Goal: Navigation & Orientation: Find specific page/section

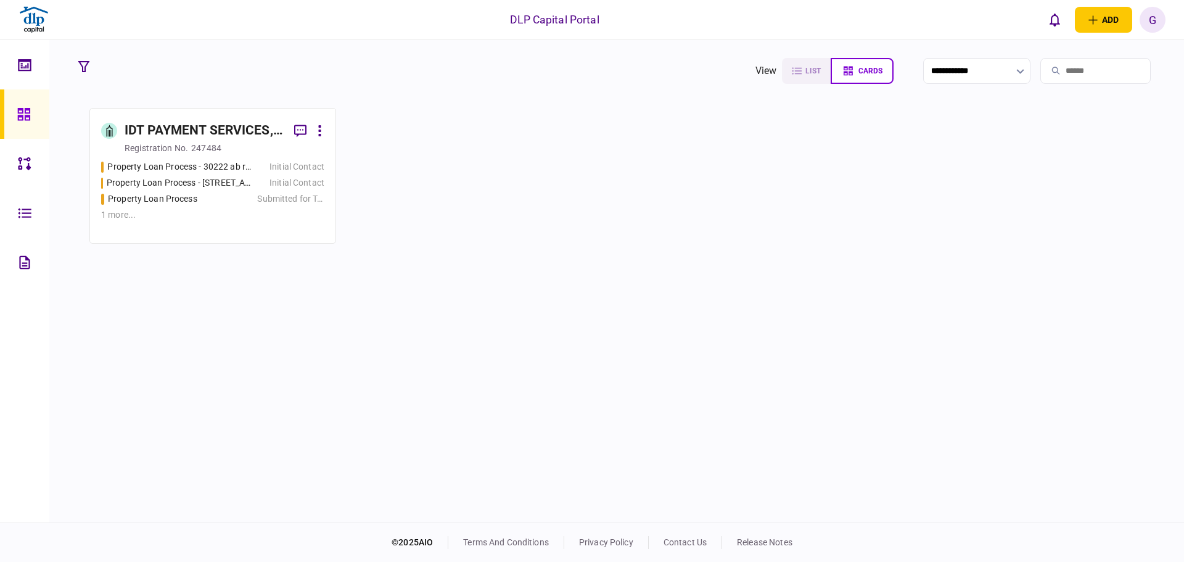
click at [611, 110] on section "**********" at bounding box center [616, 281] width 1135 height 482
click at [23, 72] on icon at bounding box center [25, 65] width 14 height 14
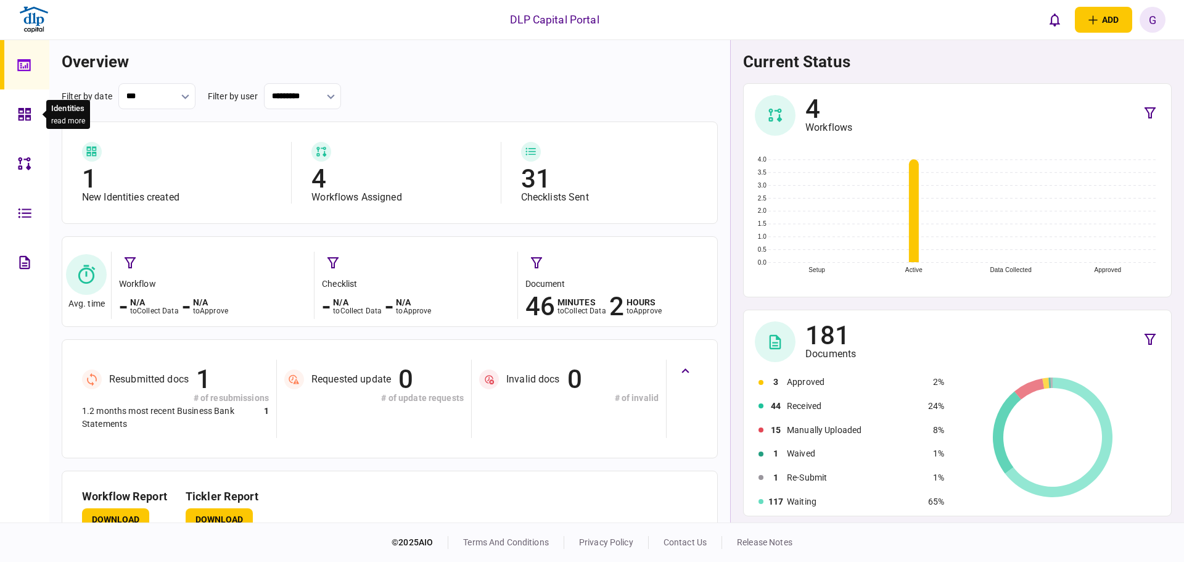
click at [26, 144] on div at bounding box center [28, 163] width 20 height 49
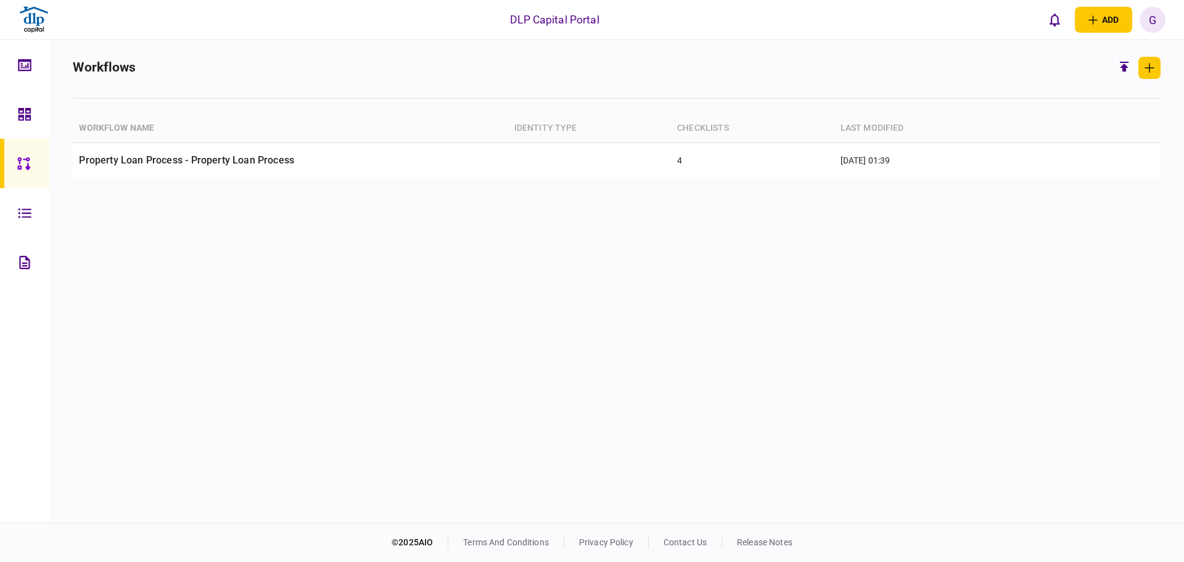
click at [39, 101] on link at bounding box center [24, 113] width 49 height 49
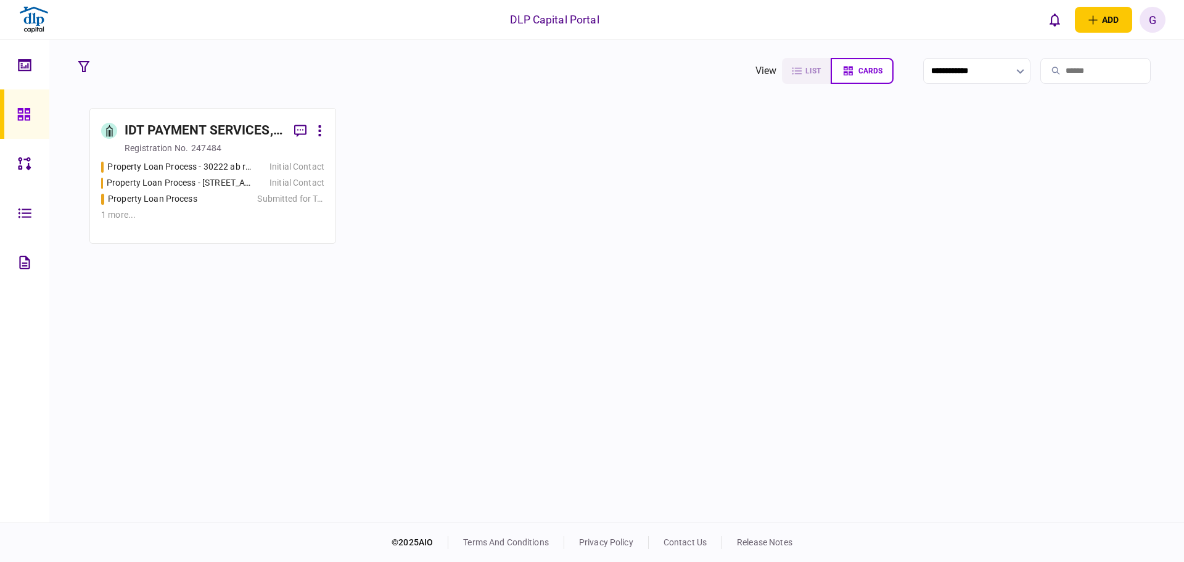
click at [10, 160] on link at bounding box center [24, 163] width 49 height 49
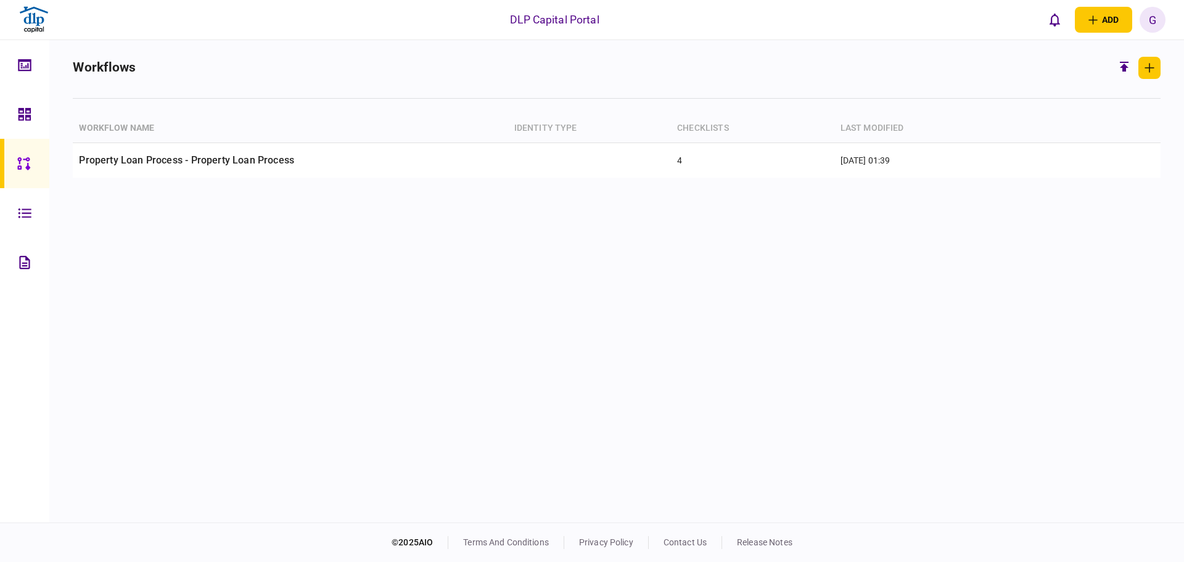
click at [9, 192] on link at bounding box center [24, 212] width 49 height 49
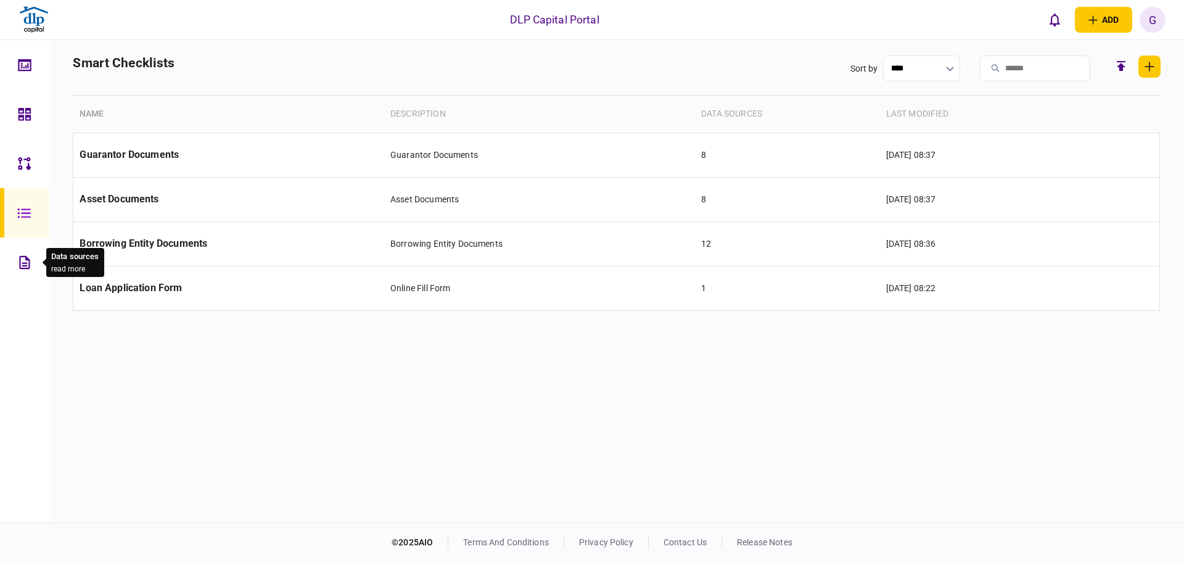
click at [25, 264] on icon at bounding box center [25, 262] width 14 height 14
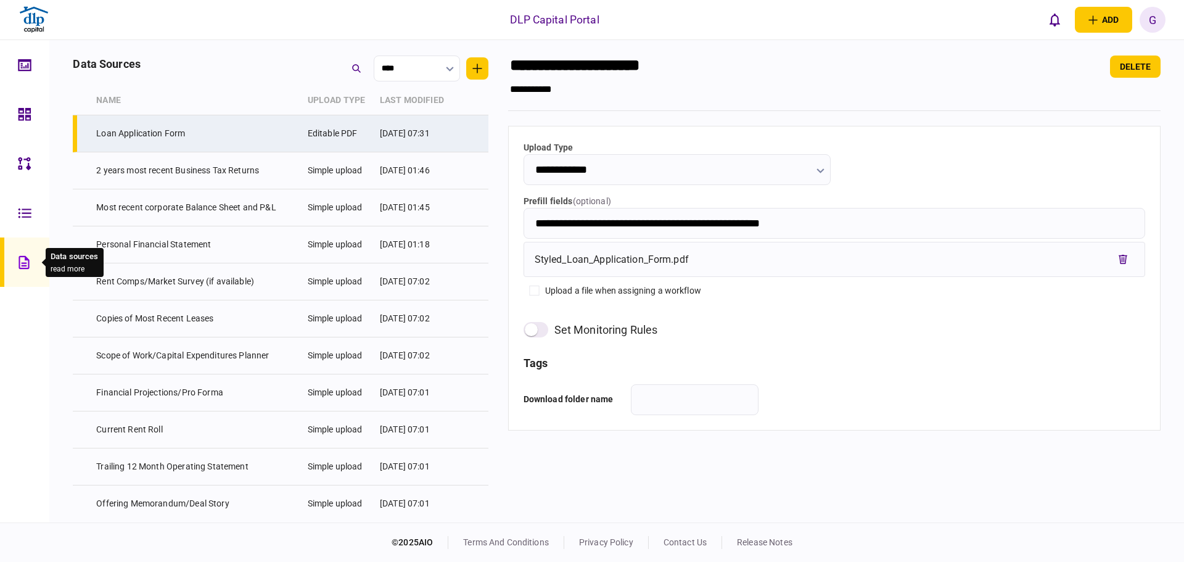
click at [28, 234] on div at bounding box center [28, 212] width 20 height 49
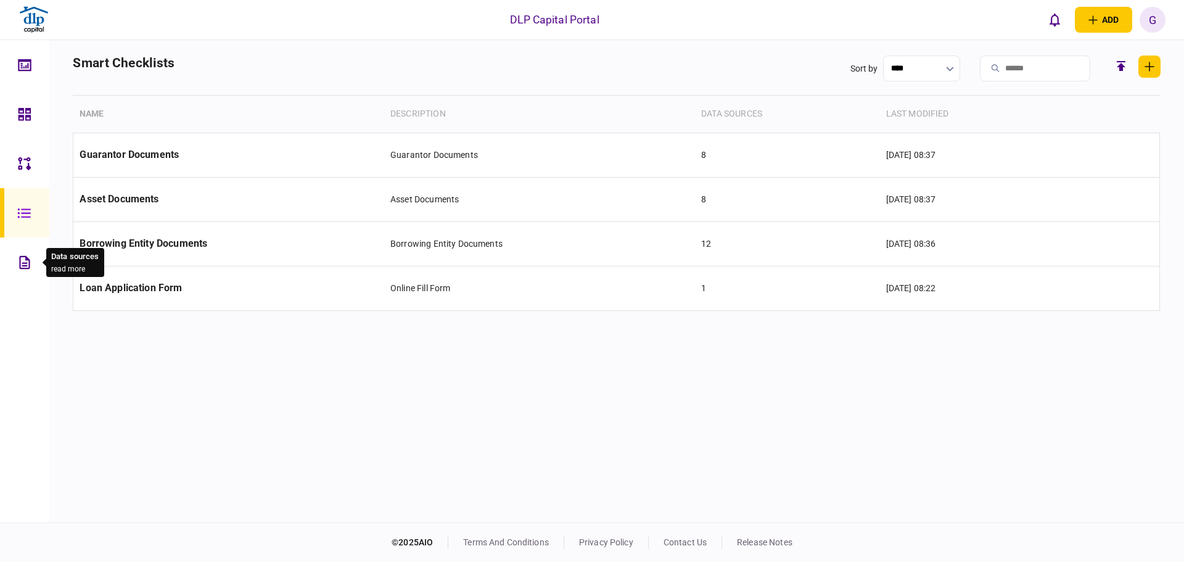
click at [27, 272] on div at bounding box center [28, 261] width 20 height 49
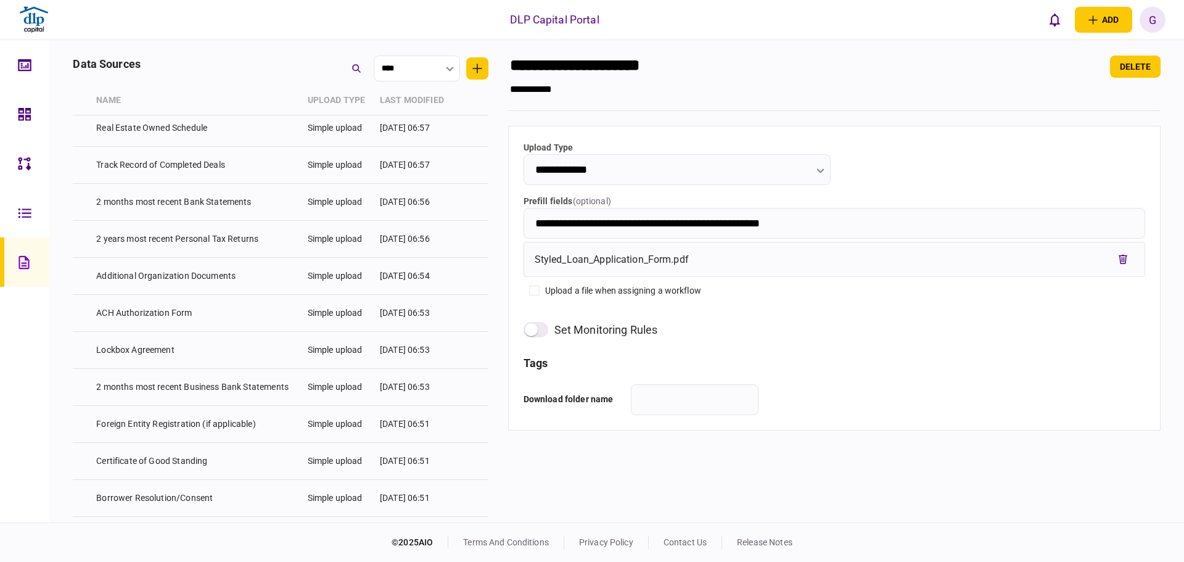
scroll to position [669, 0]
